Goal: Task Accomplishment & Management: Complete application form

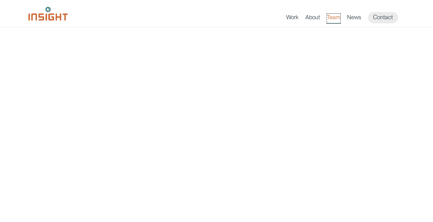
click at [336, 15] on link "Team" at bounding box center [333, 19] width 13 height 10
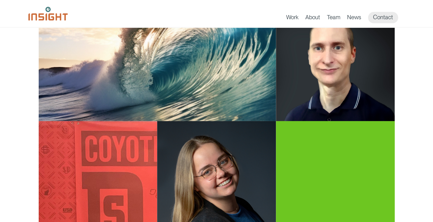
scroll to position [1428, 0]
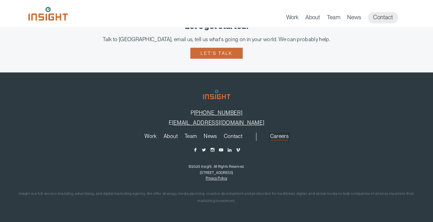
click at [276, 136] on link "Careers" at bounding box center [279, 137] width 18 height 8
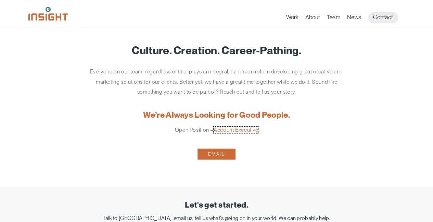
click at [234, 130] on link "Account Executive" at bounding box center [236, 129] width 45 height 7
